Goal: Task Accomplishment & Management: Use online tool/utility

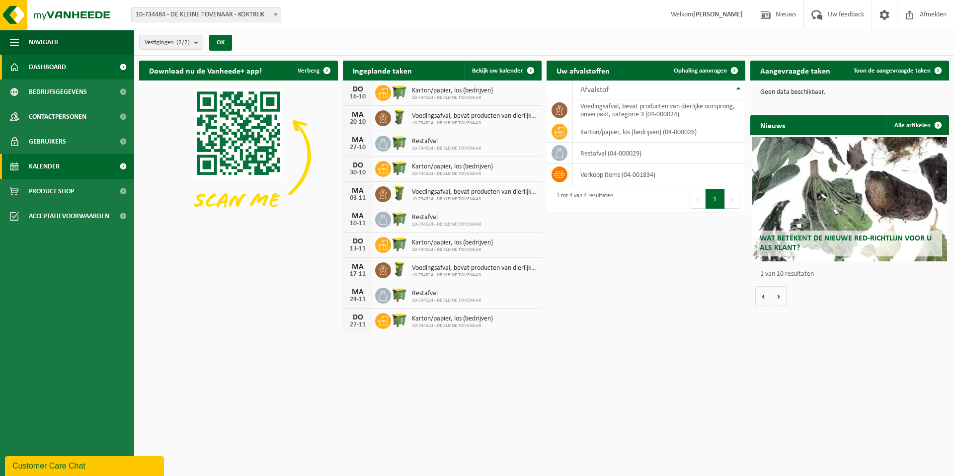
click at [33, 167] on span "Kalender" at bounding box center [44, 166] width 31 height 25
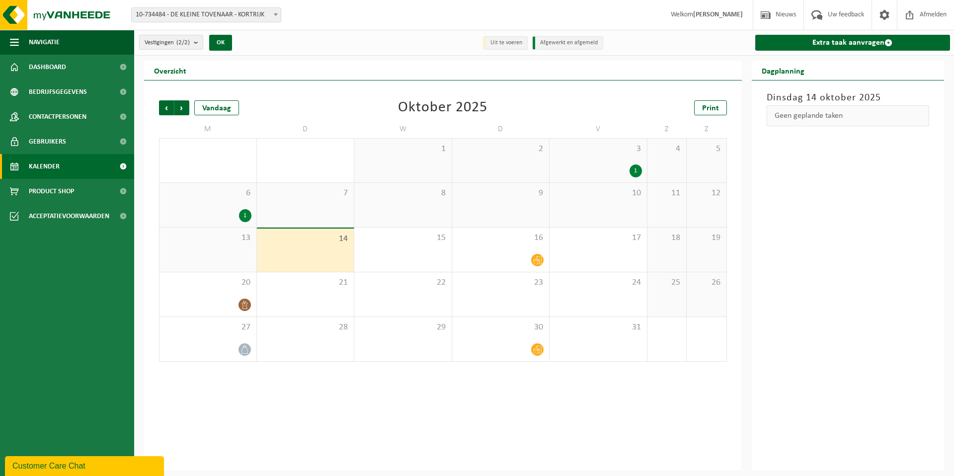
click at [225, 251] on div "13" at bounding box center [208, 250] width 97 height 44
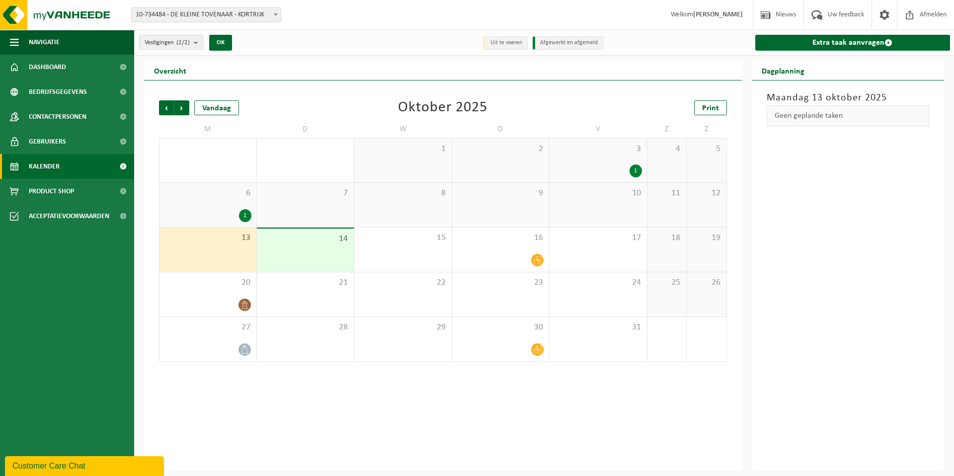
click at [214, 241] on span "13" at bounding box center [207, 238] width 87 height 11
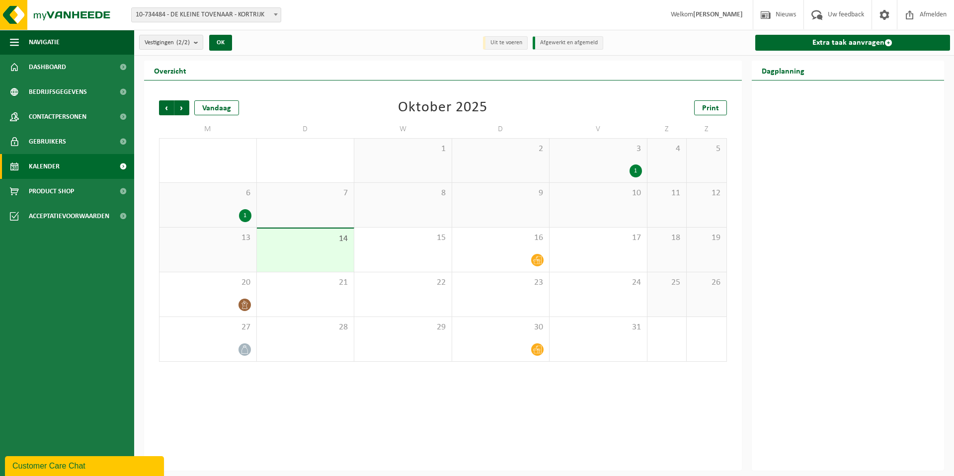
click at [209, 251] on div "13" at bounding box center [208, 250] width 97 height 44
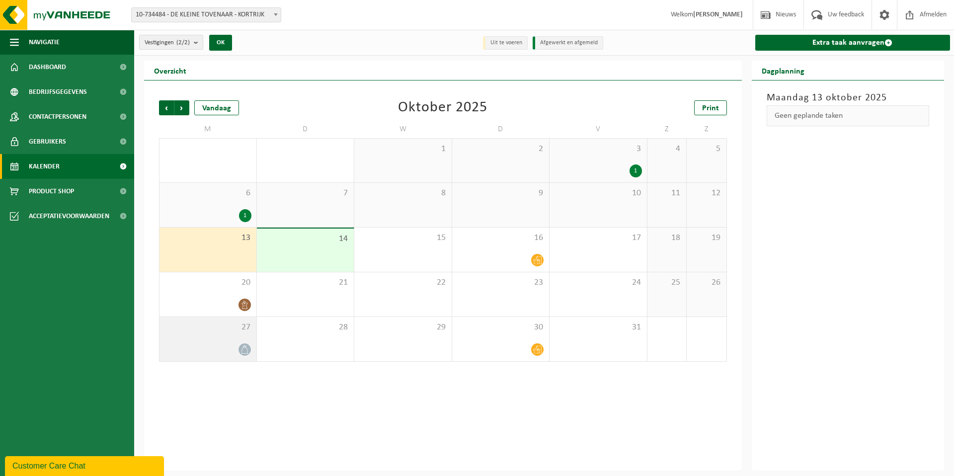
click at [210, 349] on div at bounding box center [207, 349] width 87 height 13
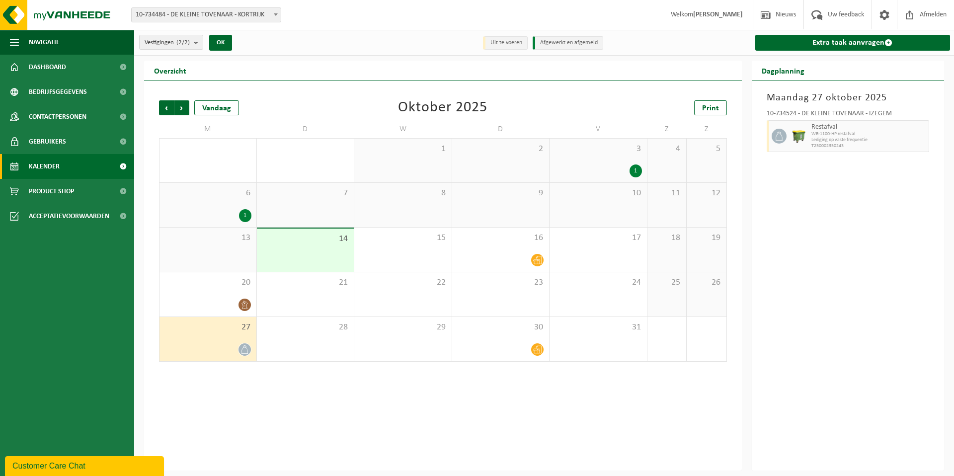
click at [186, 246] on div "13" at bounding box center [208, 250] width 97 height 44
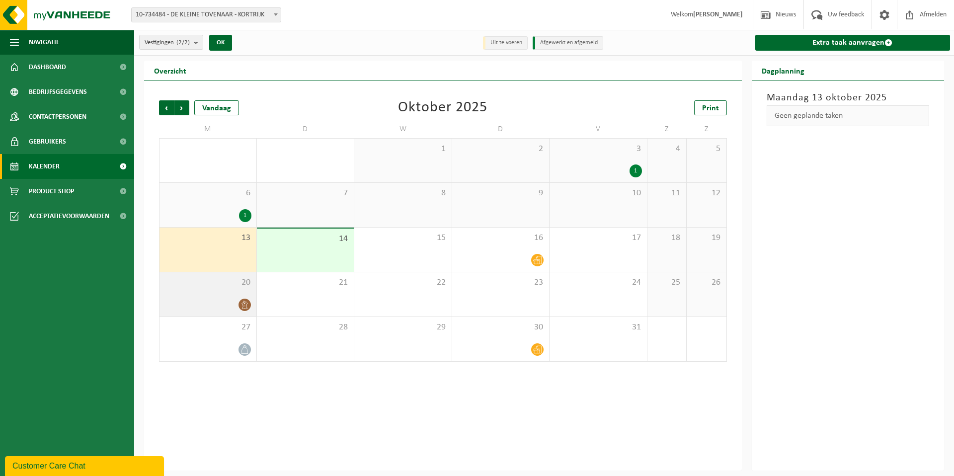
click at [206, 301] on div at bounding box center [207, 304] width 87 height 13
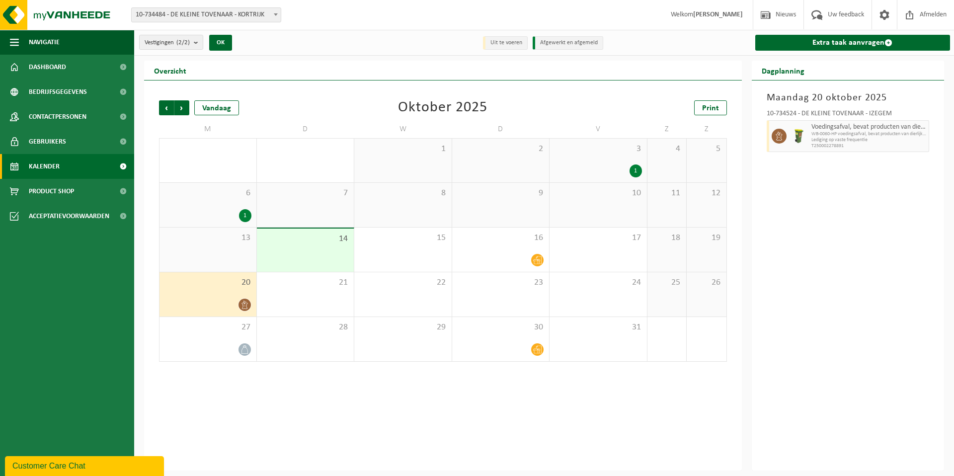
click at [216, 247] on div "13" at bounding box center [208, 250] width 97 height 44
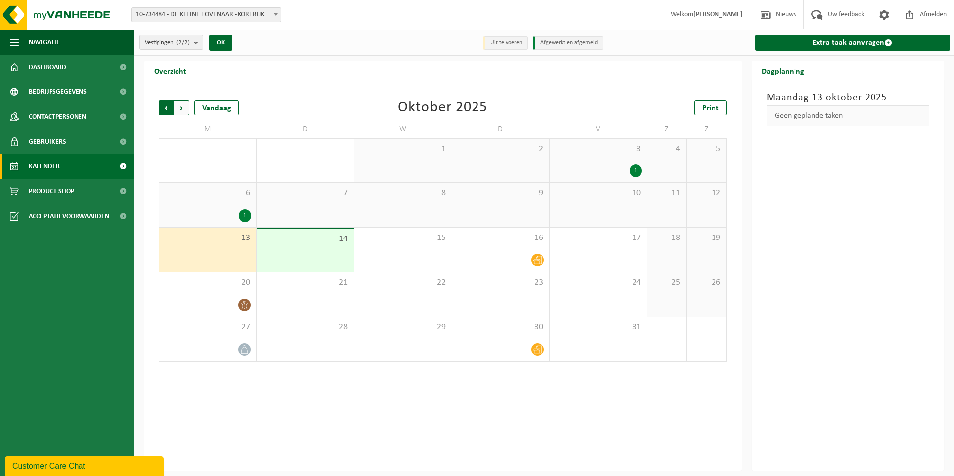
click at [179, 109] on span "Volgende" at bounding box center [181, 107] width 15 height 15
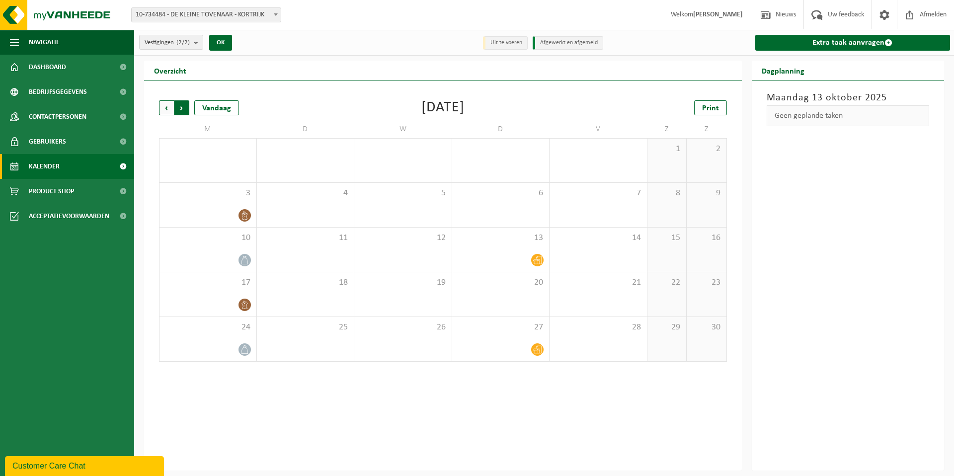
click at [164, 105] on span "Vorige" at bounding box center [166, 107] width 15 height 15
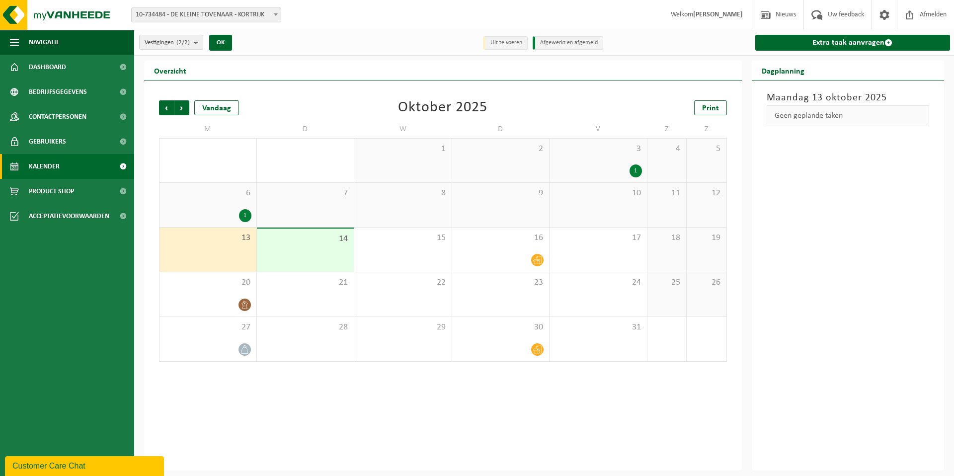
click at [209, 193] on span "6" at bounding box center [207, 193] width 87 height 11
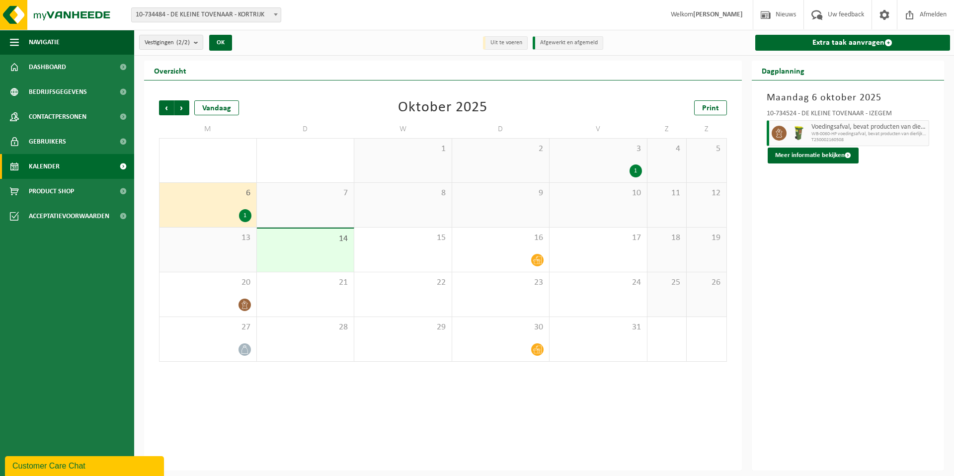
click at [200, 251] on div "13" at bounding box center [208, 250] width 97 height 44
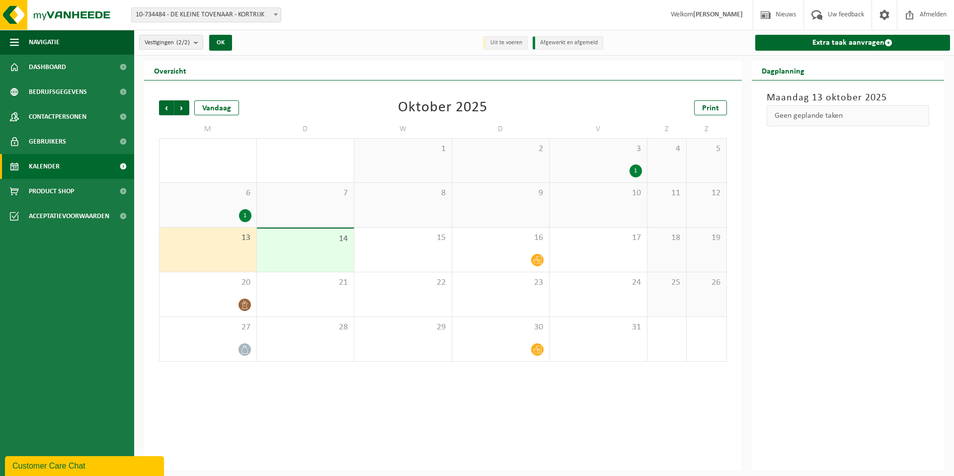
click at [224, 240] on span "13" at bounding box center [207, 238] width 87 height 11
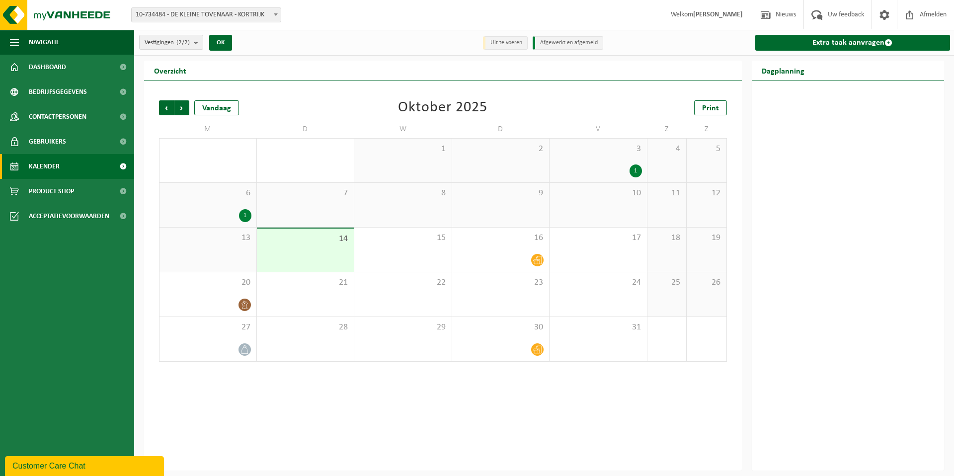
click at [225, 246] on div "13" at bounding box center [208, 250] width 97 height 44
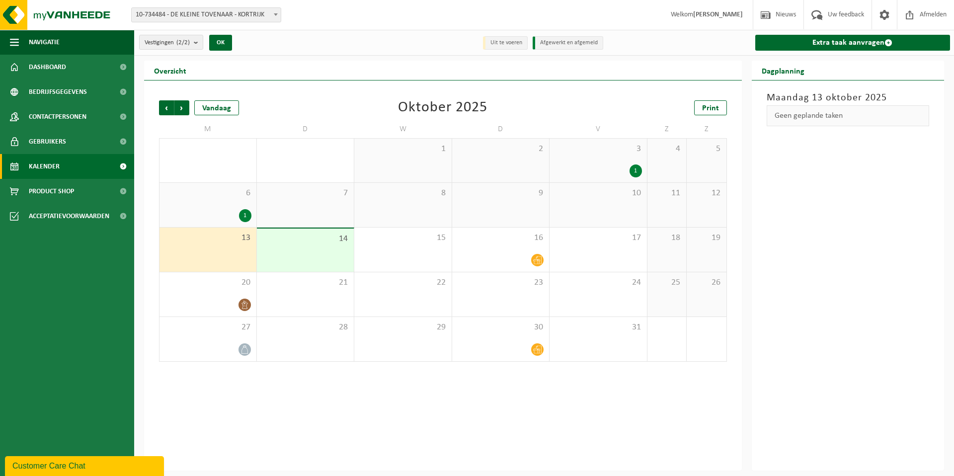
click at [293, 245] on div "14" at bounding box center [305, 250] width 97 height 43
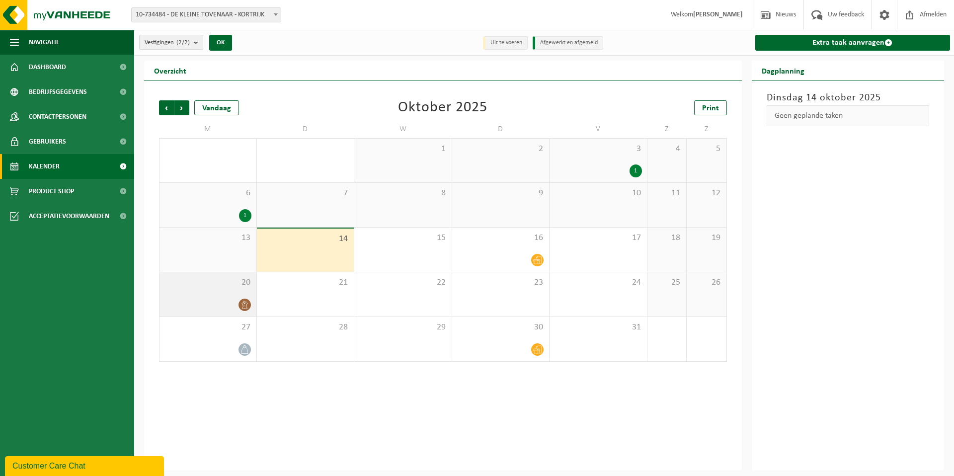
click at [218, 288] on span "20" at bounding box center [207, 282] width 87 height 11
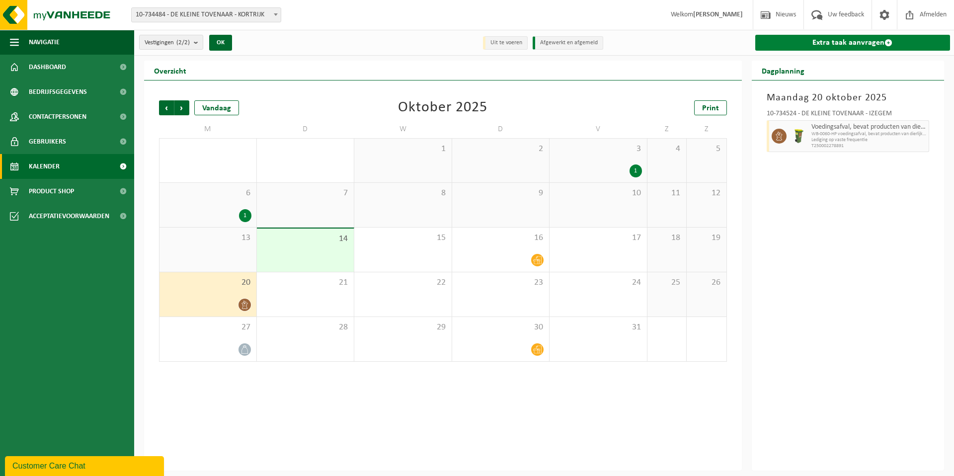
click at [857, 39] on link "Extra taak aanvragen" at bounding box center [852, 43] width 195 height 16
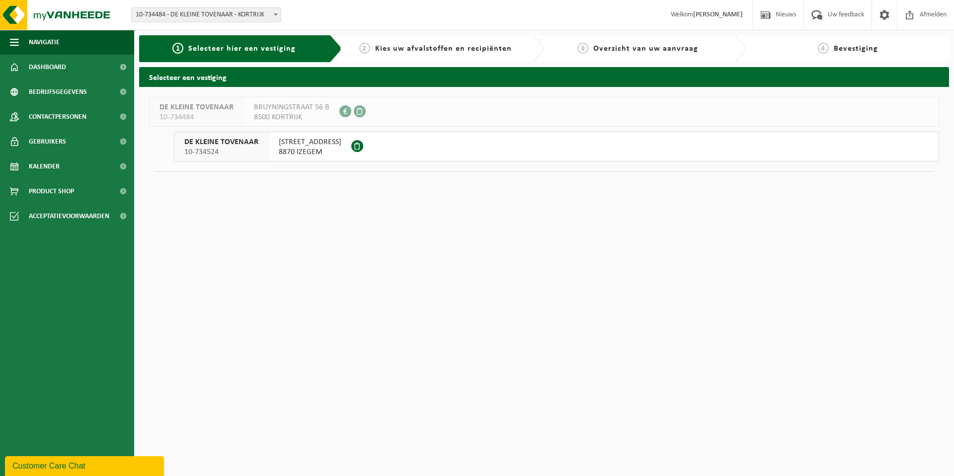
click at [301, 144] on span "TINNENPOTSTRAAT 43" at bounding box center [310, 142] width 63 height 10
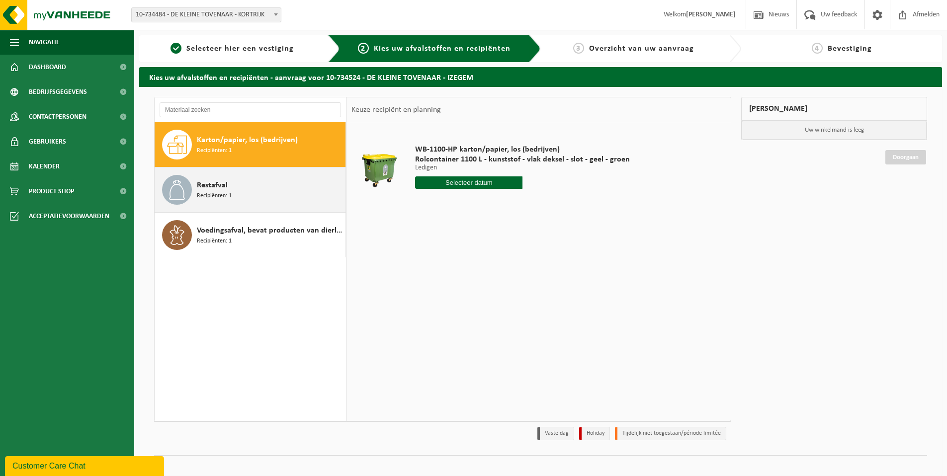
click at [219, 194] on span "Recipiënten: 1" at bounding box center [214, 195] width 35 height 9
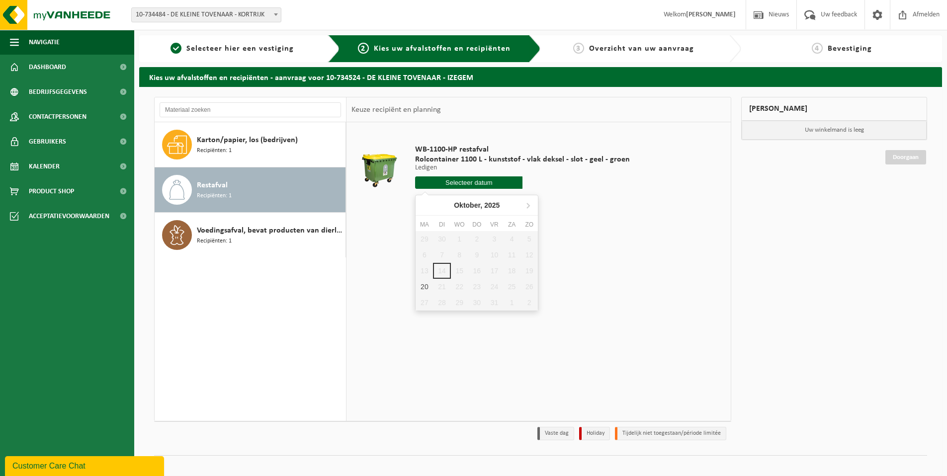
click at [485, 182] on input "text" at bounding box center [468, 182] width 107 height 12
click at [425, 286] on div "20" at bounding box center [423, 287] width 17 height 16
type input "Van 2025-10-20"
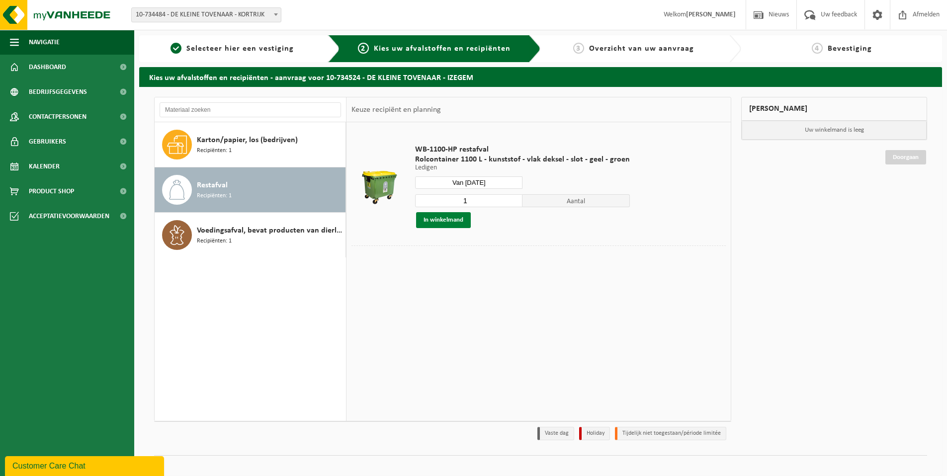
click at [442, 219] on button "In winkelmand" at bounding box center [443, 220] width 55 height 16
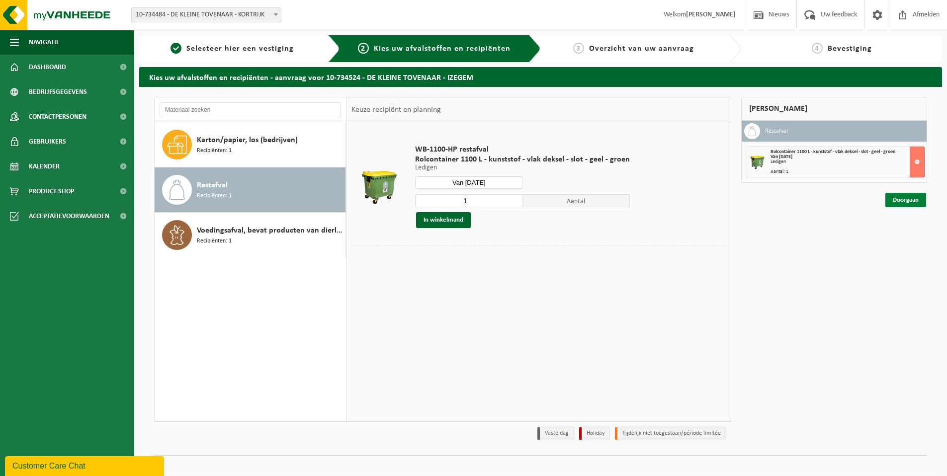
click at [899, 199] on link "Doorgaan" at bounding box center [905, 200] width 41 height 14
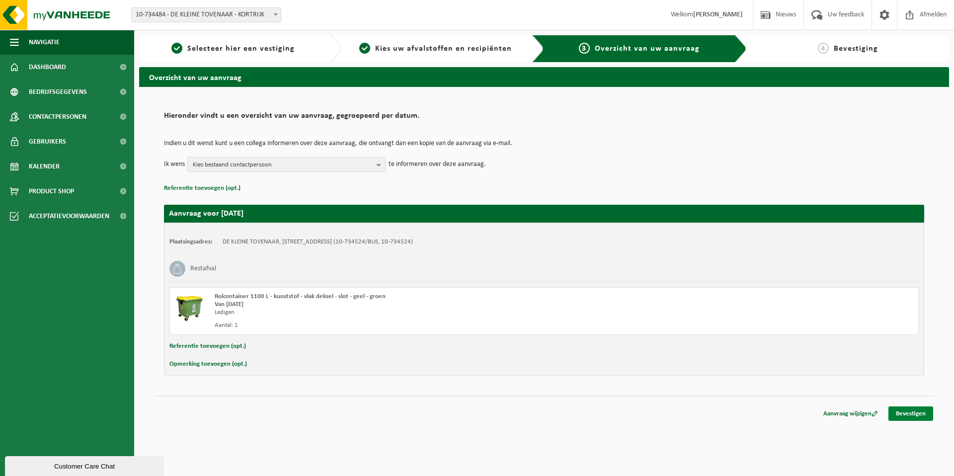
click at [903, 411] on link "Bevestigen" at bounding box center [911, 414] width 45 height 14
